Goal: Information Seeking & Learning: Learn about a topic

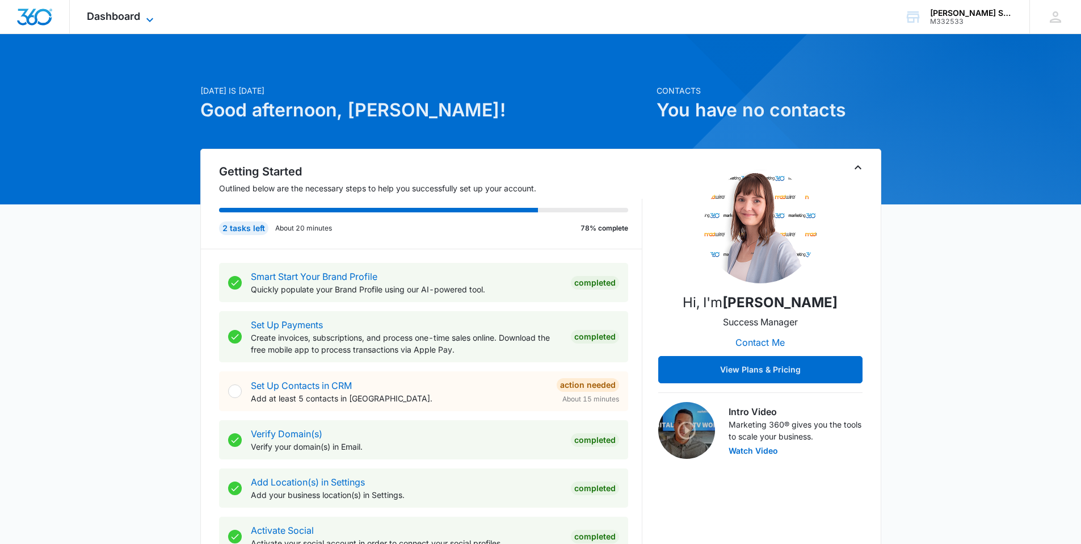
click at [133, 22] on span "Dashboard" at bounding box center [113, 16] width 53 height 12
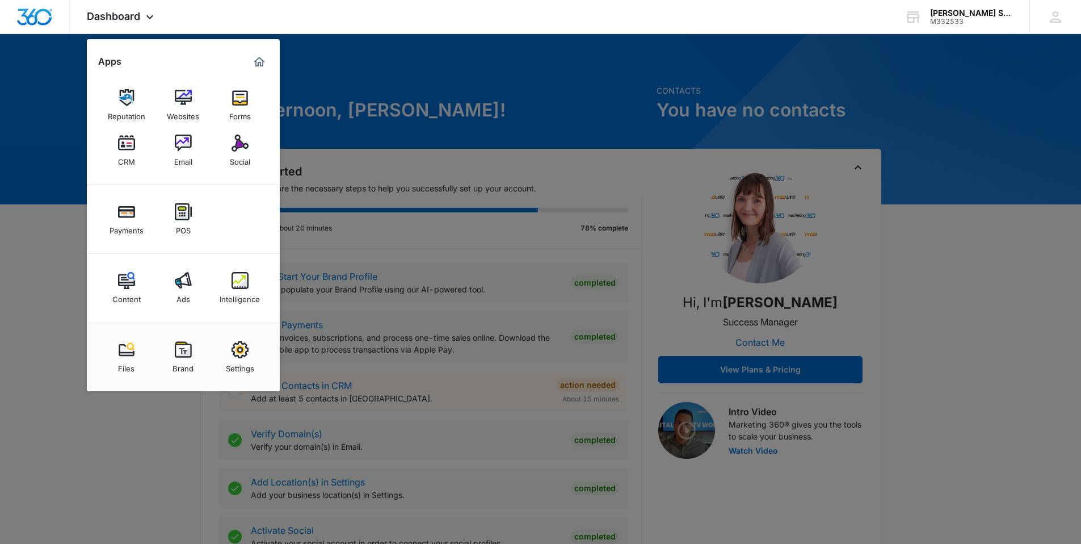
click at [428, 98] on div at bounding box center [540, 272] width 1081 height 544
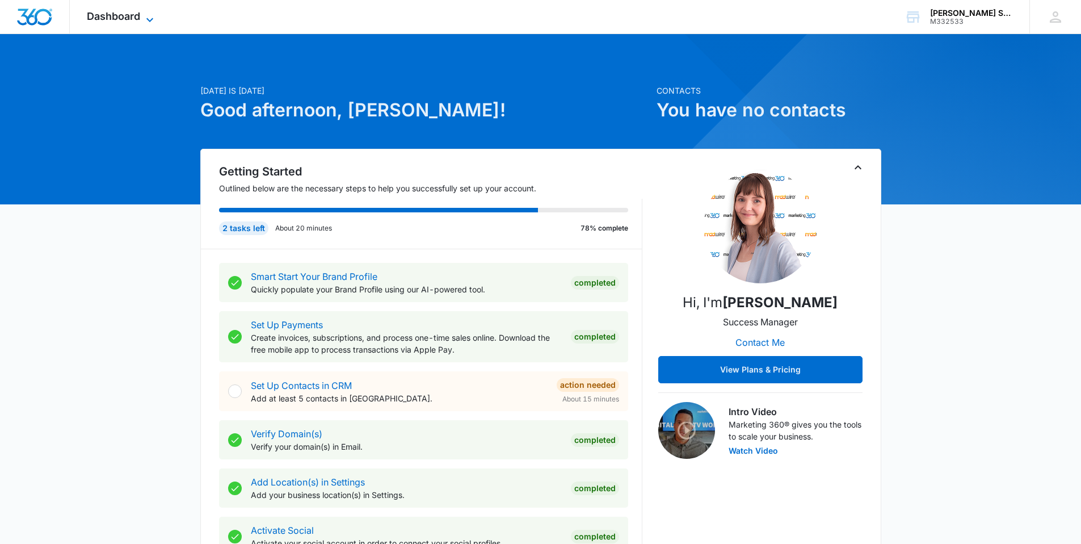
click at [148, 15] on icon at bounding box center [150, 20] width 14 height 14
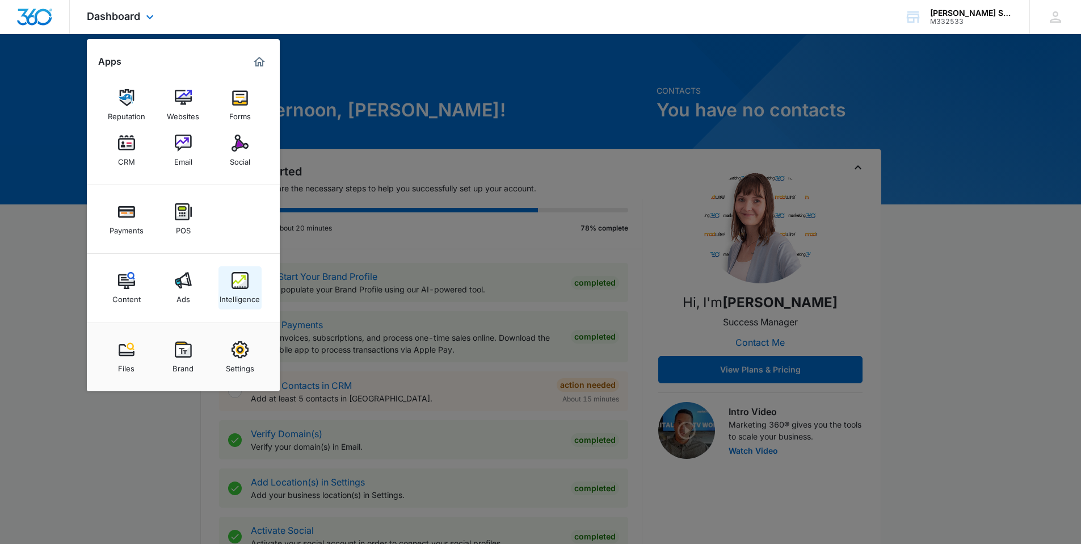
click at [247, 289] on div "Intelligence" at bounding box center [240, 296] width 40 height 15
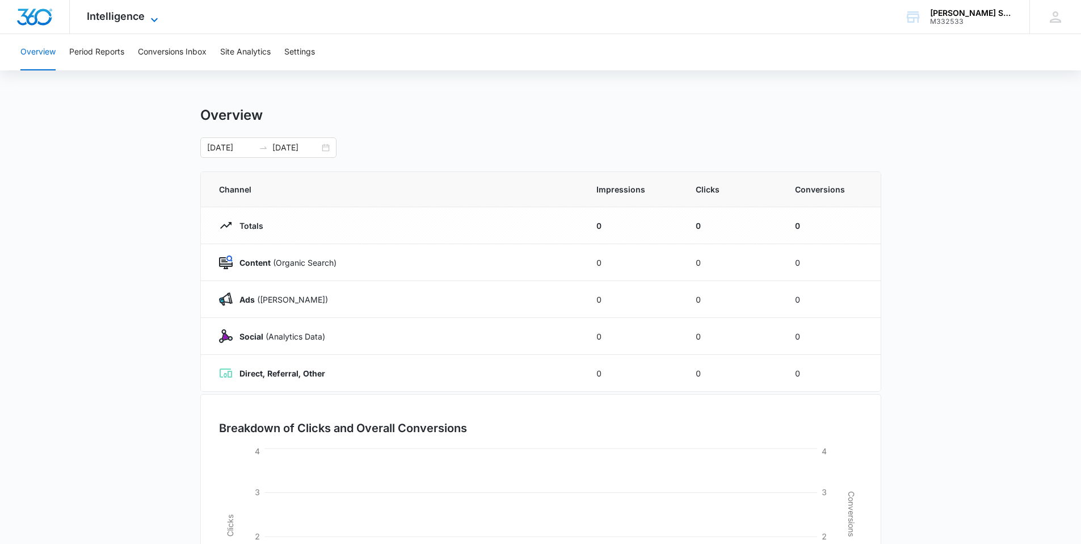
click at [119, 20] on span "Intelligence" at bounding box center [116, 16] width 58 height 12
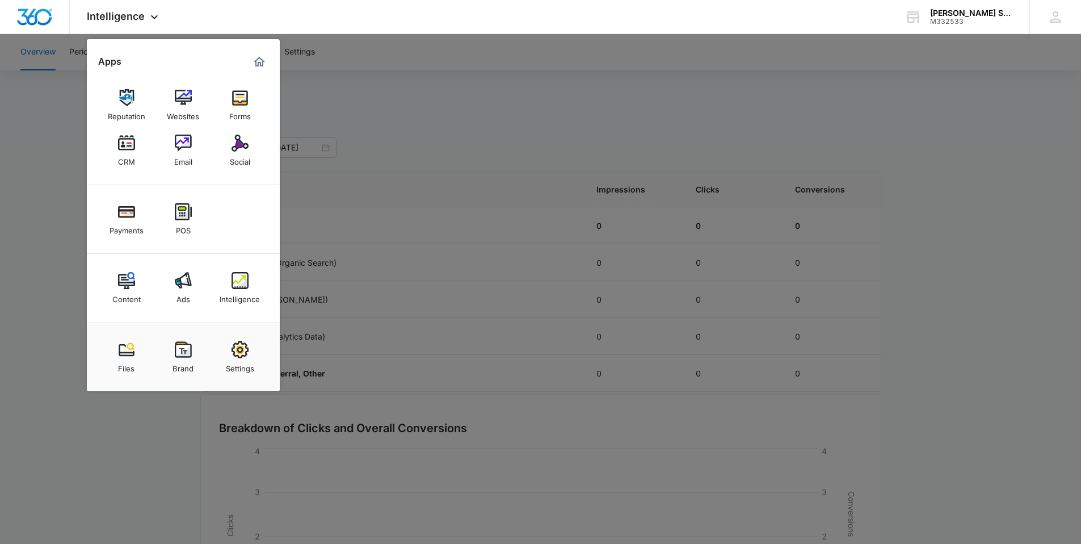
click at [455, 80] on div at bounding box center [540, 272] width 1081 height 544
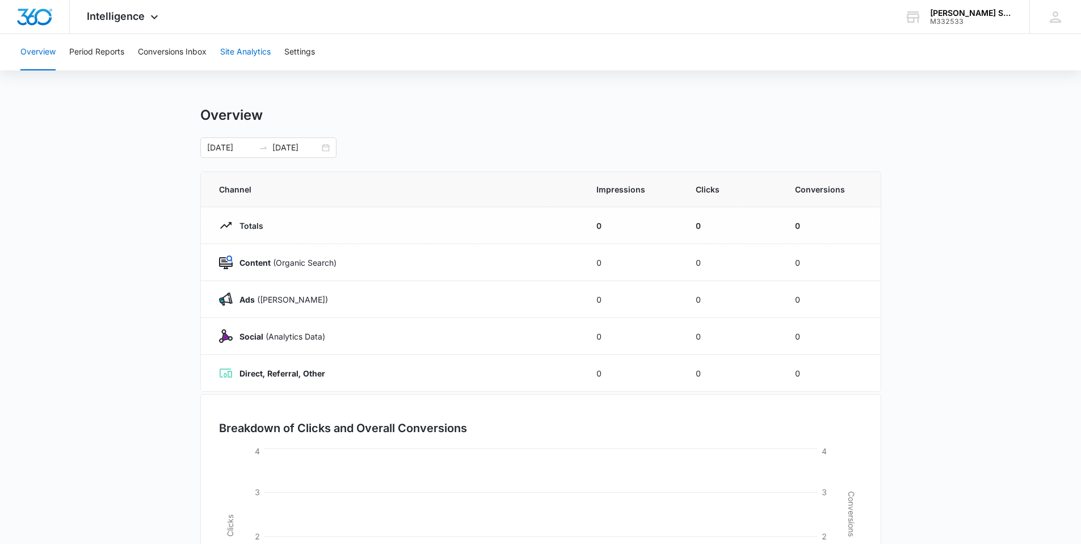
click at [247, 57] on button "Site Analytics" at bounding box center [245, 52] width 51 height 36
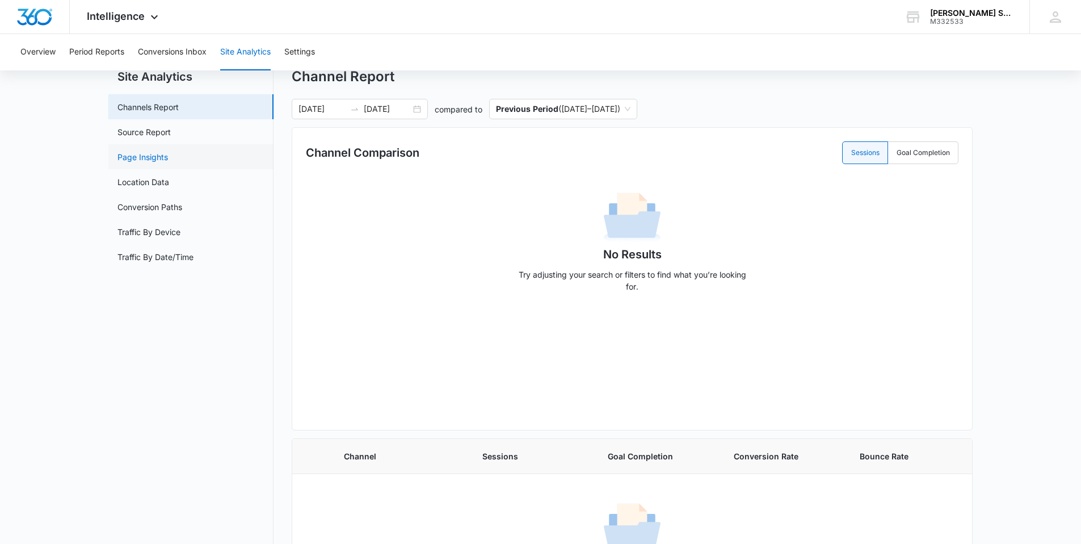
scroll to position [38, 0]
click at [157, 127] on link "Source Report" at bounding box center [143, 133] width 53 height 12
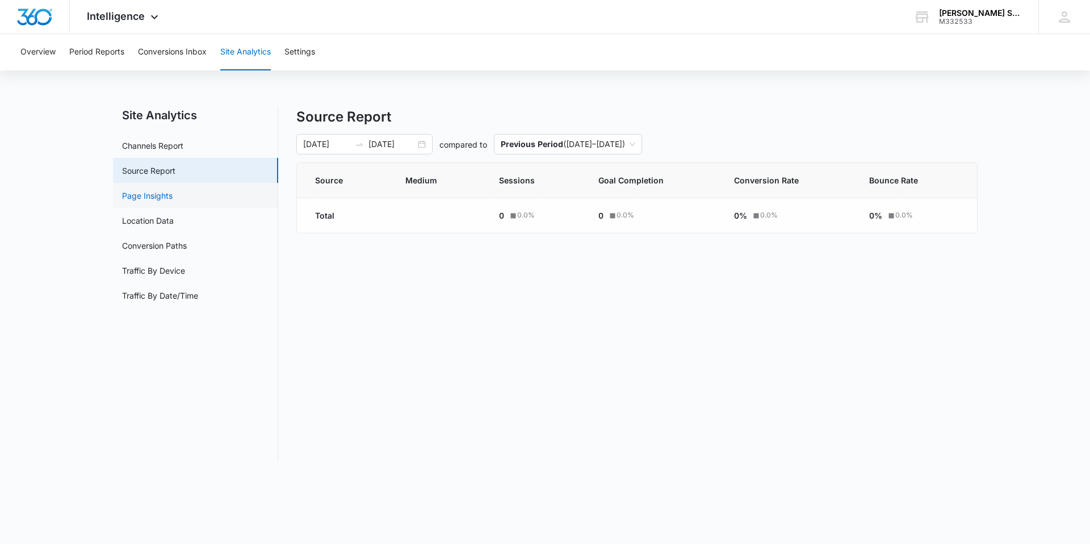
click at [173, 199] on link "Page Insights" at bounding box center [147, 196] width 51 height 12
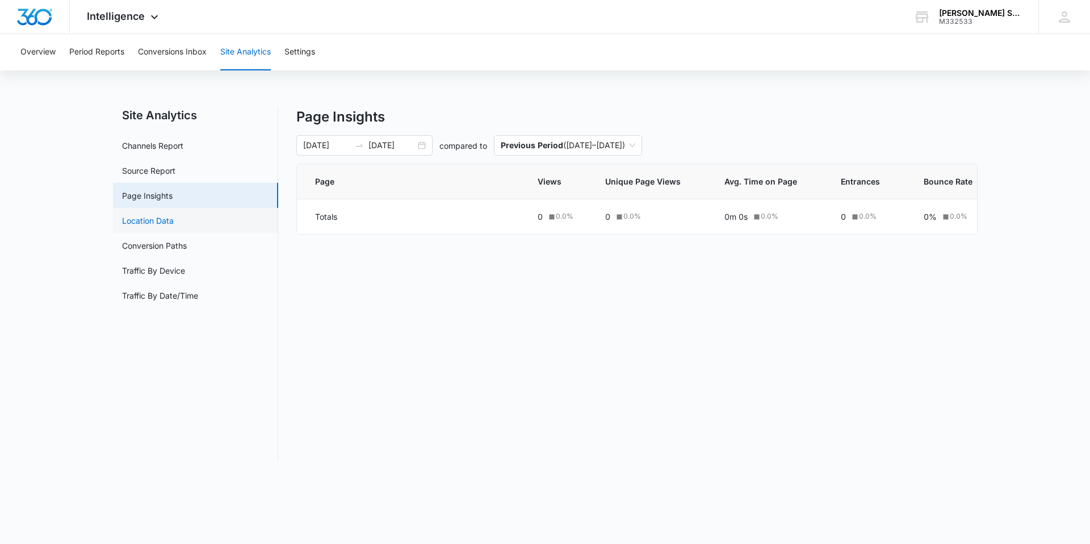
click at [171, 223] on link "Location Data" at bounding box center [148, 221] width 52 height 12
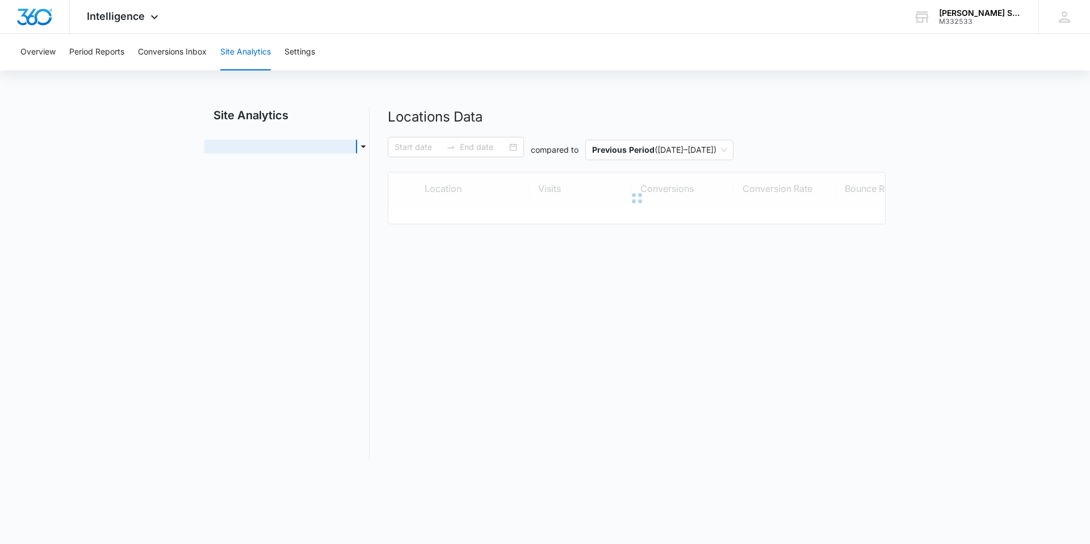
type input "[DATE]"
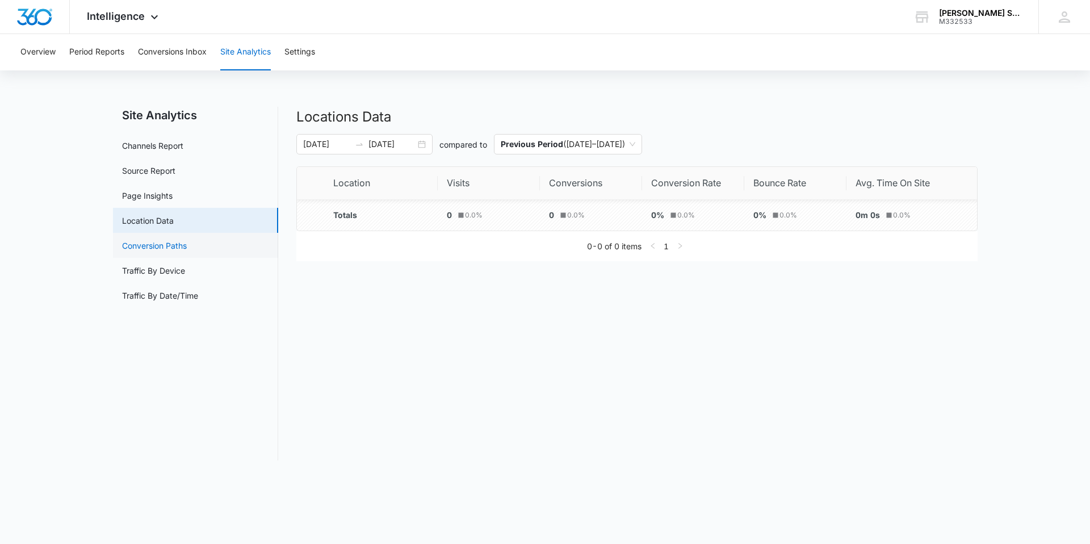
click at [187, 246] on link "Conversion Paths" at bounding box center [154, 245] width 65 height 12
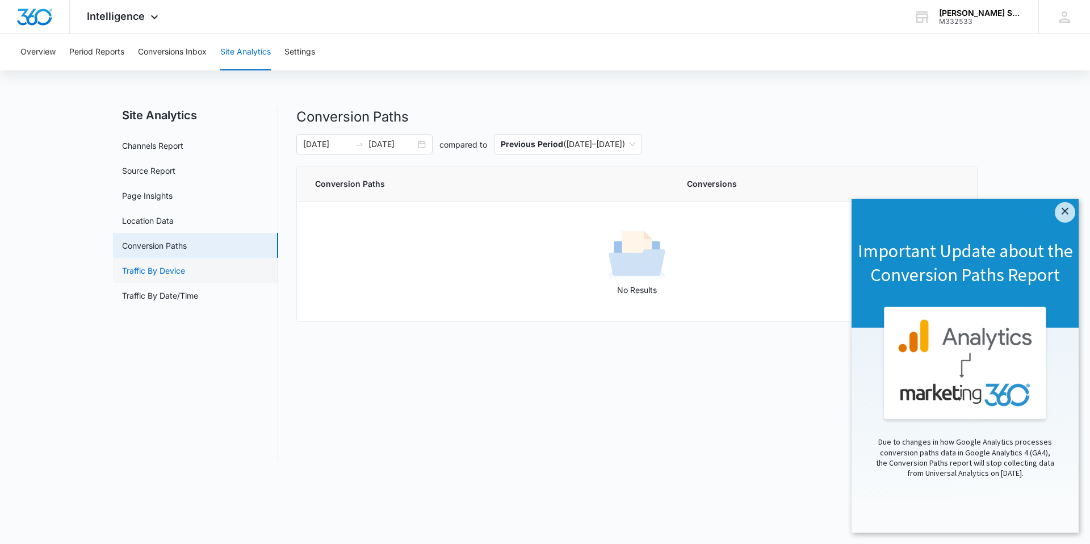
click at [185, 271] on link "Traffic By Device" at bounding box center [153, 270] width 63 height 12
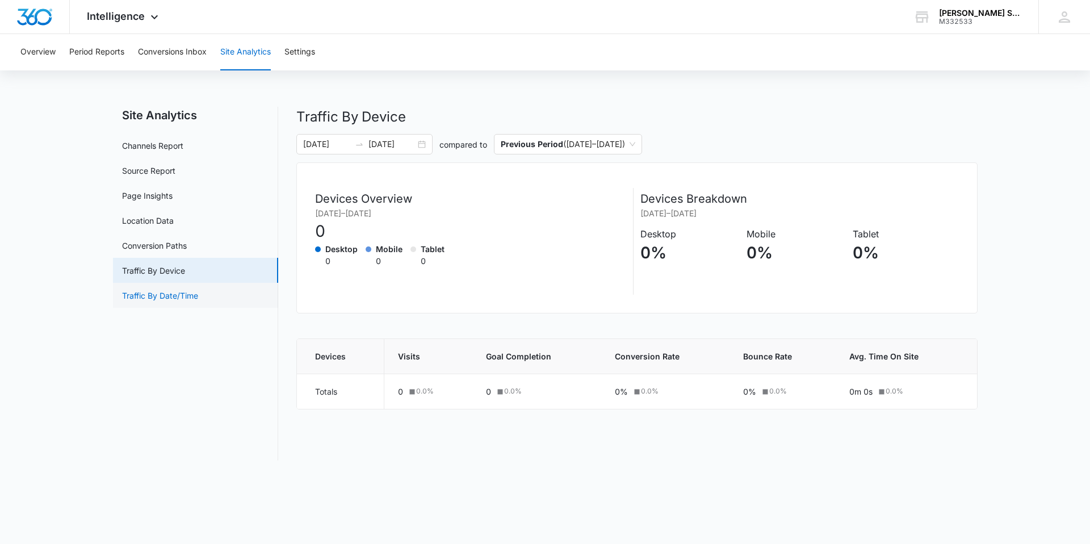
click at [198, 301] on link "Traffic By Date/Time" at bounding box center [160, 295] width 76 height 12
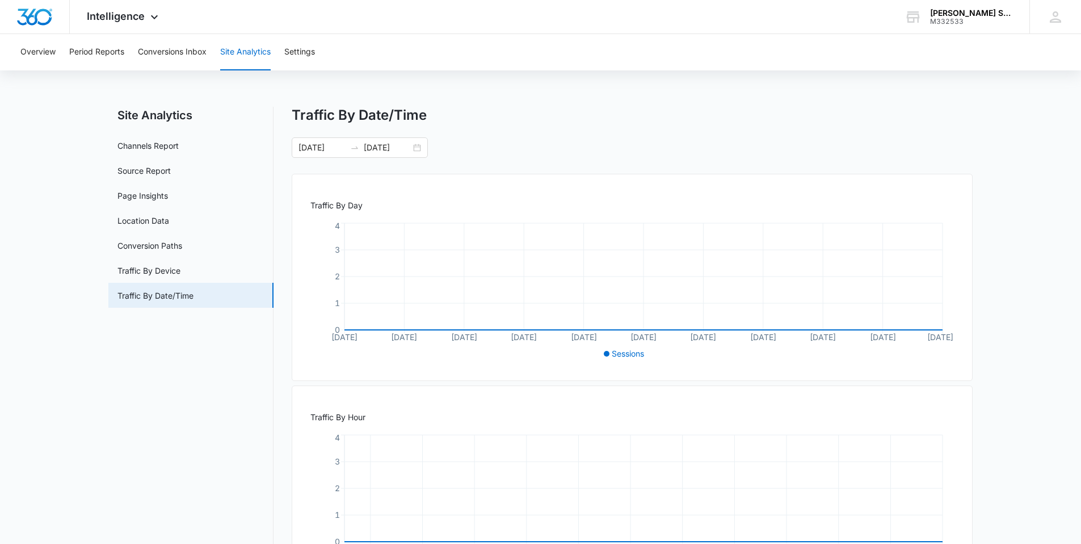
click at [681, 120] on div "Traffic By Date/Time" at bounding box center [632, 115] width 681 height 17
